Goal: Transaction & Acquisition: Purchase product/service

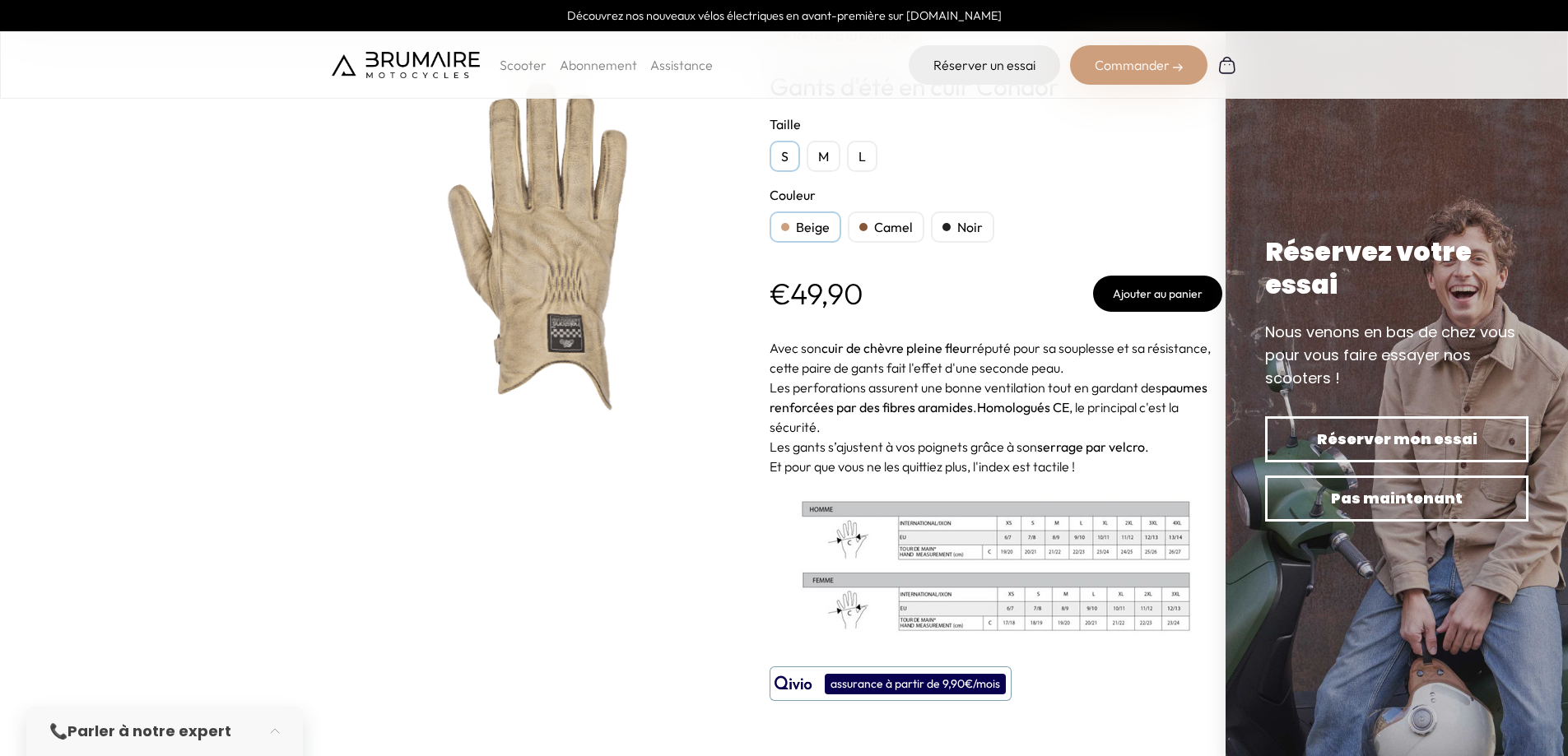
scroll to position [247, 0]
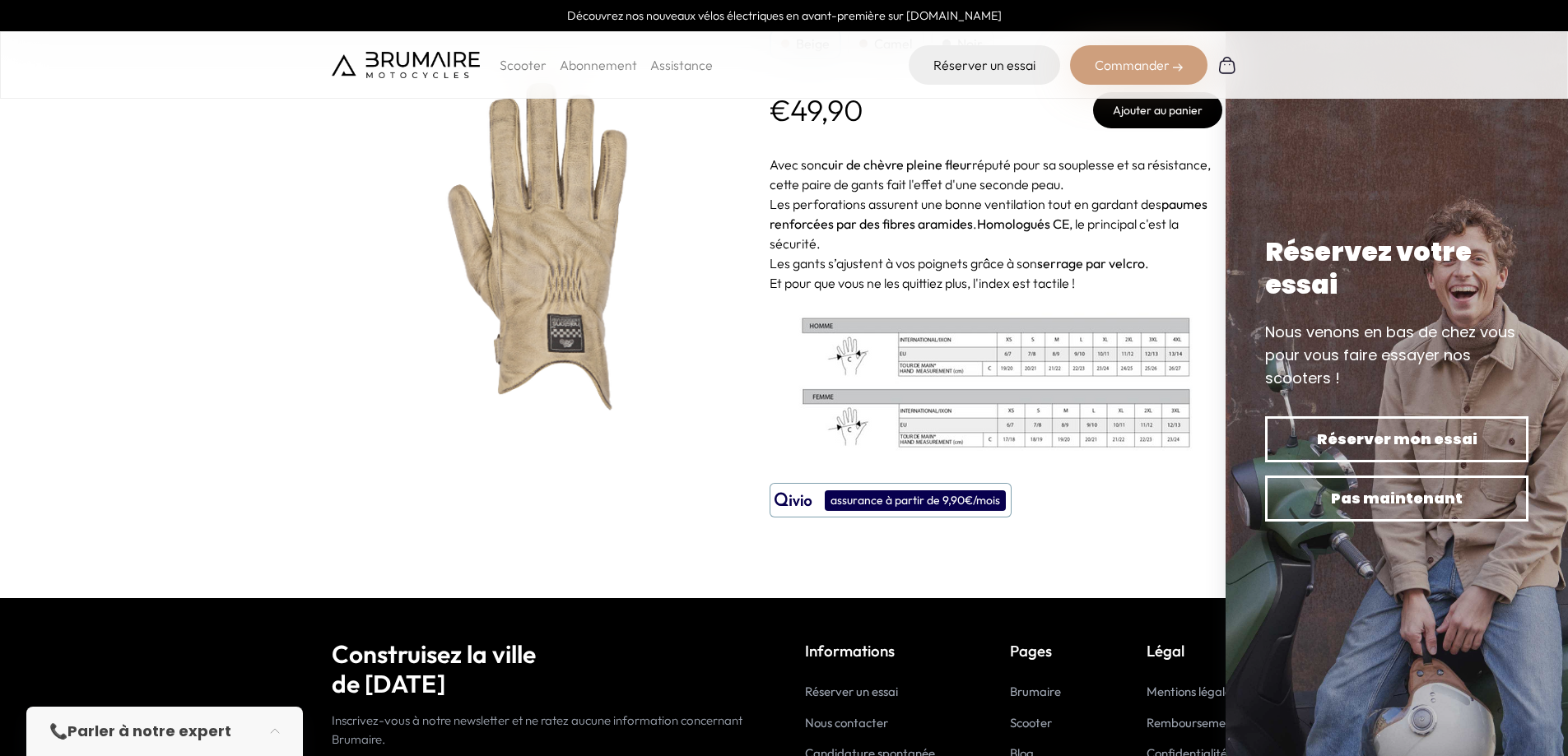
click at [1038, 354] on img at bounding box center [996, 382] width 395 height 138
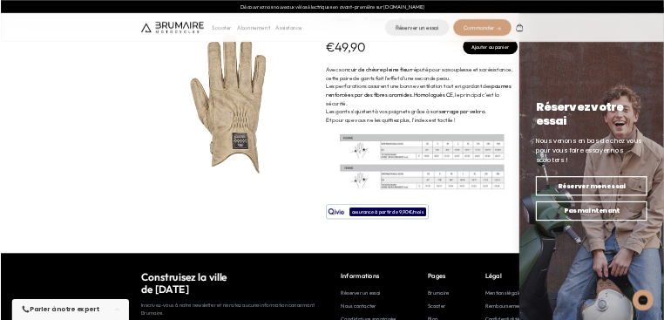
scroll to position [0, 0]
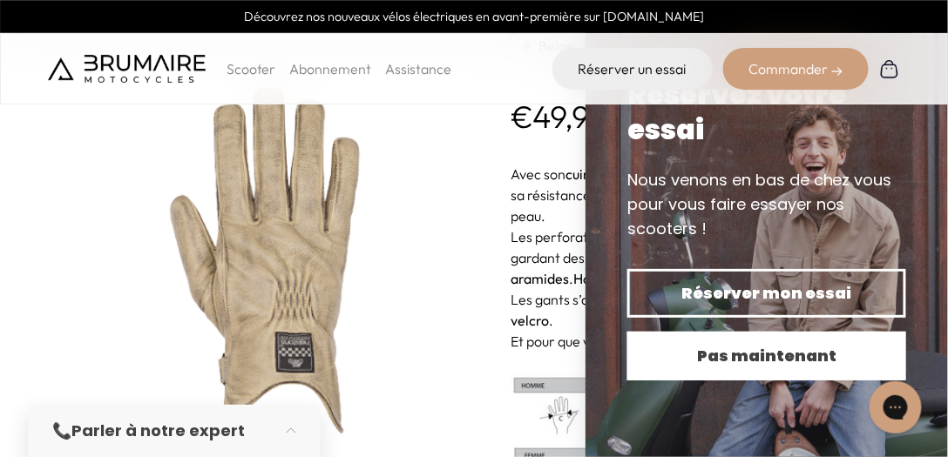
click at [763, 349] on span "Pas maintenant" at bounding box center [767, 356] width 218 height 24
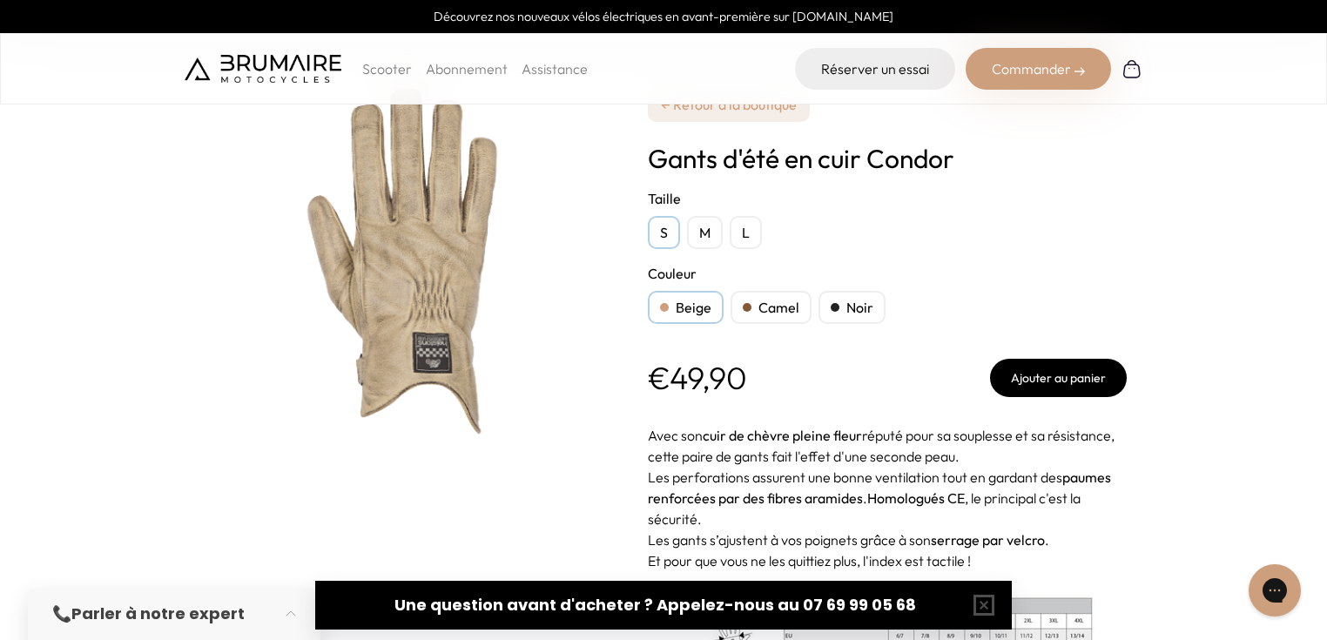
click at [701, 232] on div "M" at bounding box center [705, 232] width 36 height 33
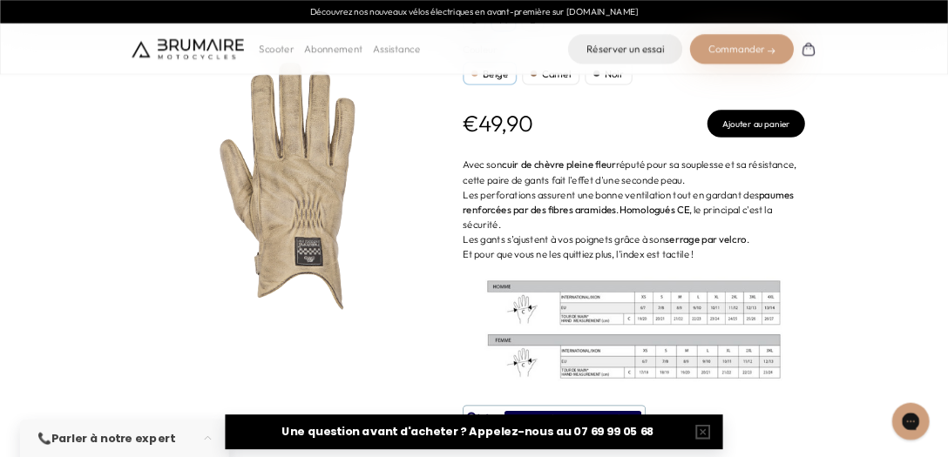
scroll to position [120, 0]
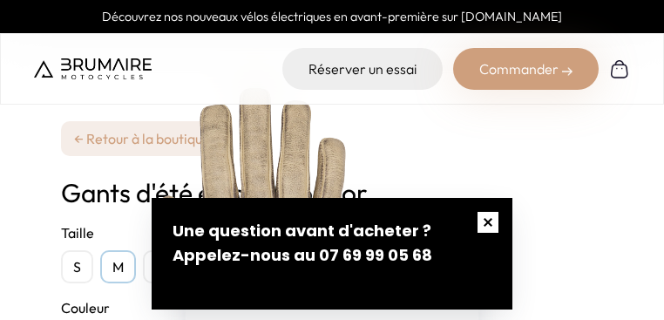
click at [478, 227] on button "button" at bounding box center [487, 222] width 49 height 49
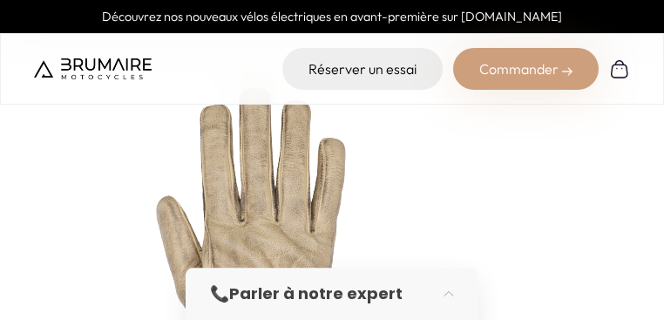
scroll to position [71, 0]
